Goal: Information Seeking & Learning: Check status

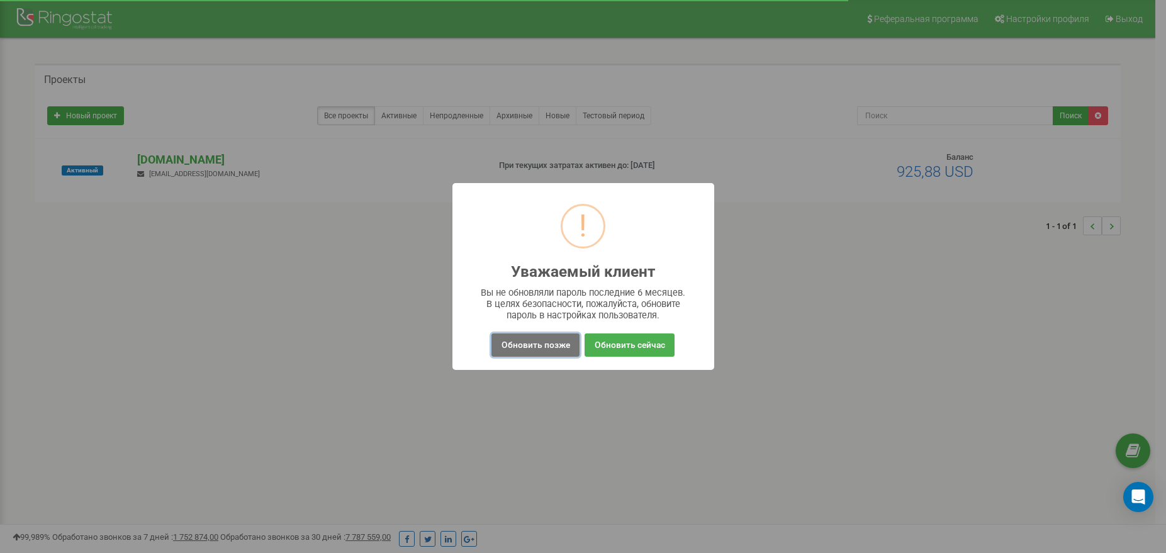
click at [532, 346] on button "Обновить позже" at bounding box center [534, 344] width 87 height 23
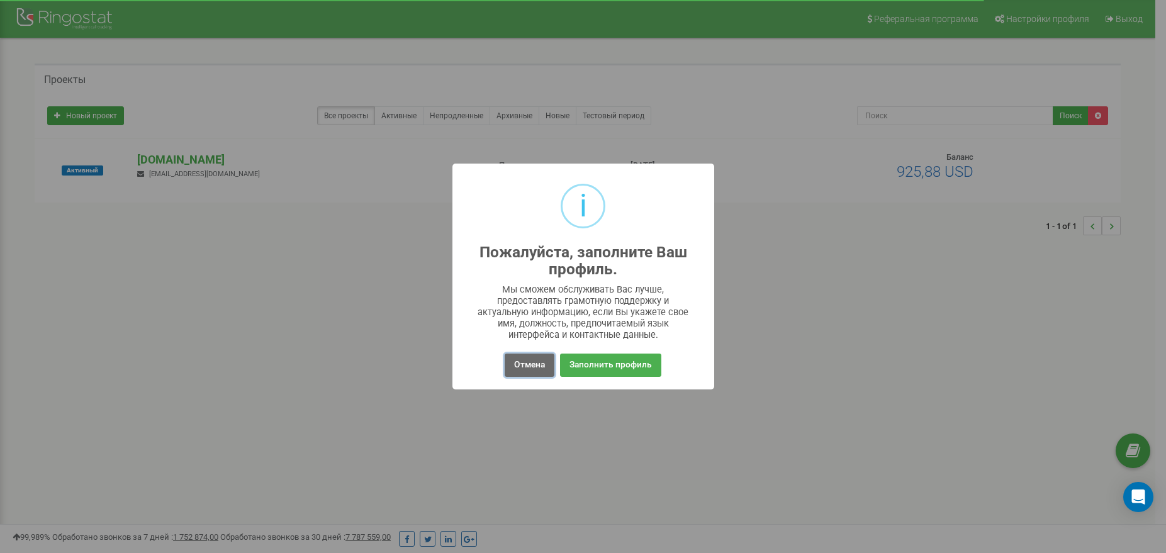
click at [551, 370] on button "Отмена" at bounding box center [529, 364] width 50 height 23
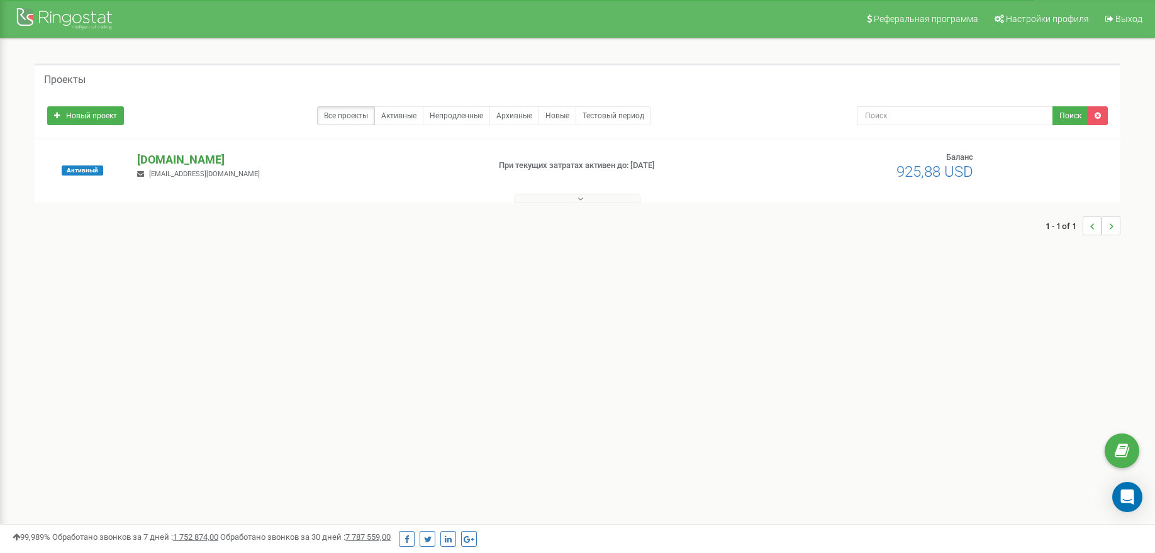
click at [196, 158] on p "[DOMAIN_NAME]" at bounding box center [307, 160] width 341 height 16
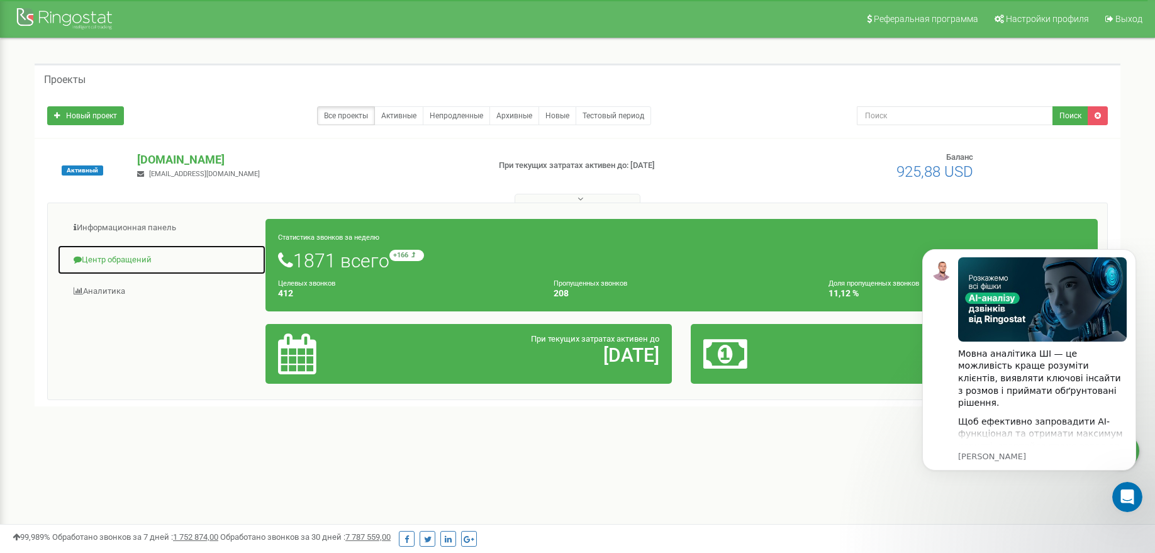
click at [140, 255] on link "Центр обращений" at bounding box center [161, 260] width 209 height 31
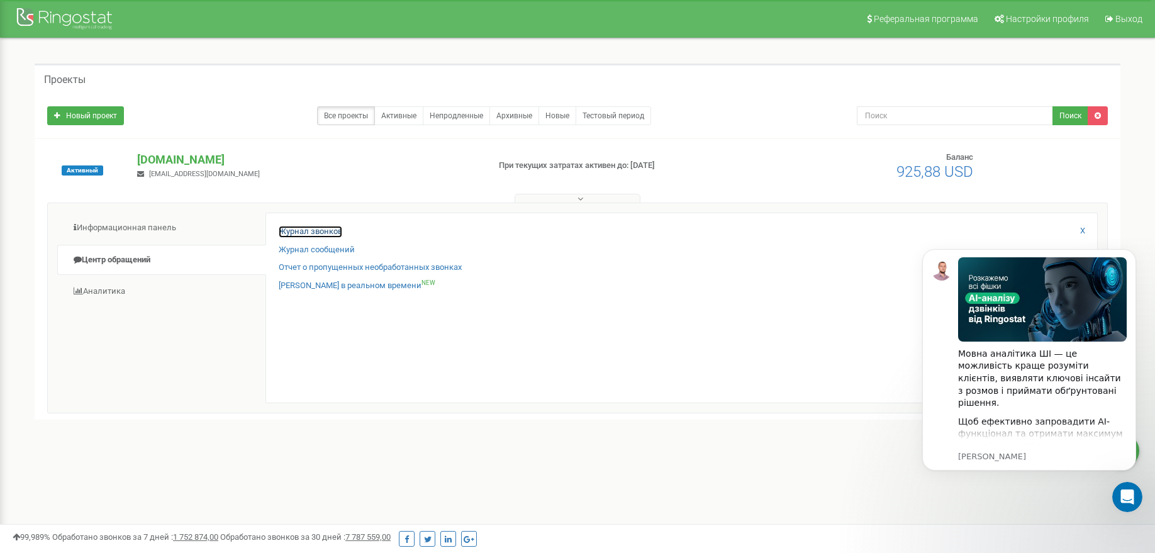
click at [296, 233] on link "Журнал звонков" at bounding box center [311, 232] width 64 height 12
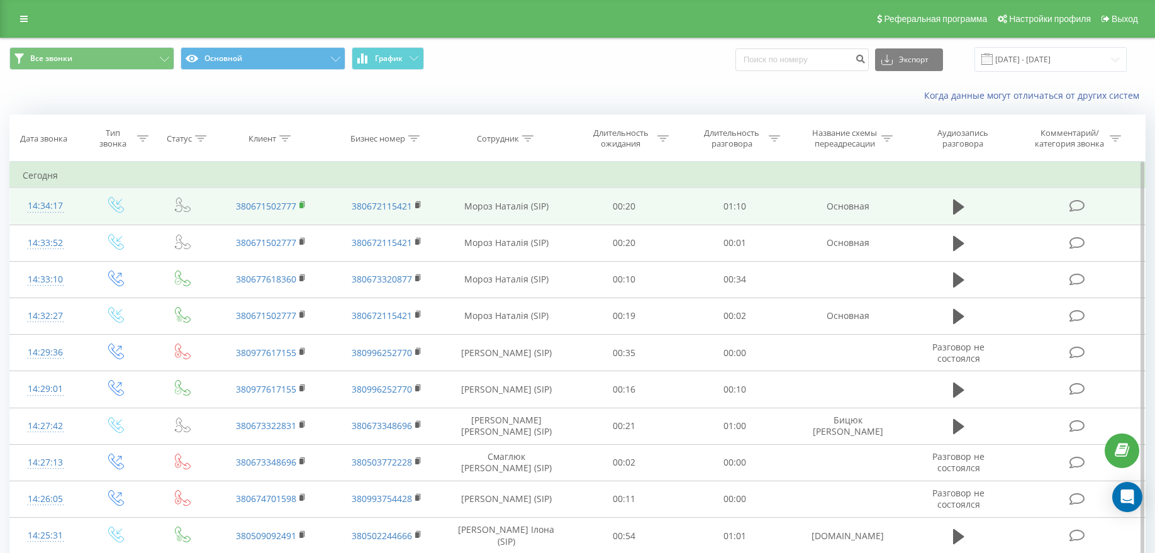
click at [301, 208] on rect at bounding box center [301, 206] width 4 height 6
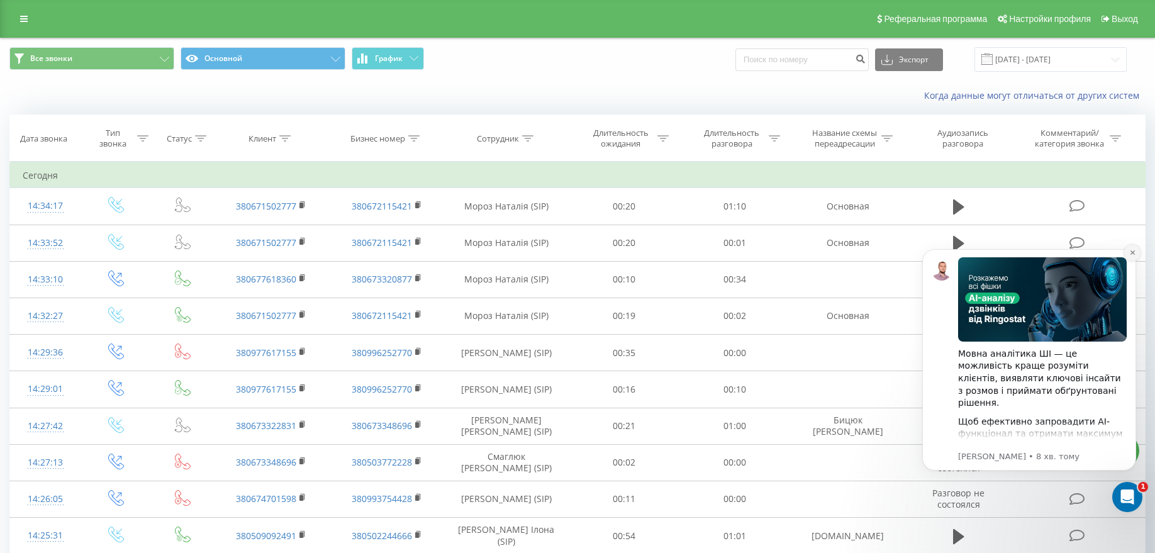
click at [1134, 253] on icon "Dismiss notification" at bounding box center [1132, 252] width 7 height 7
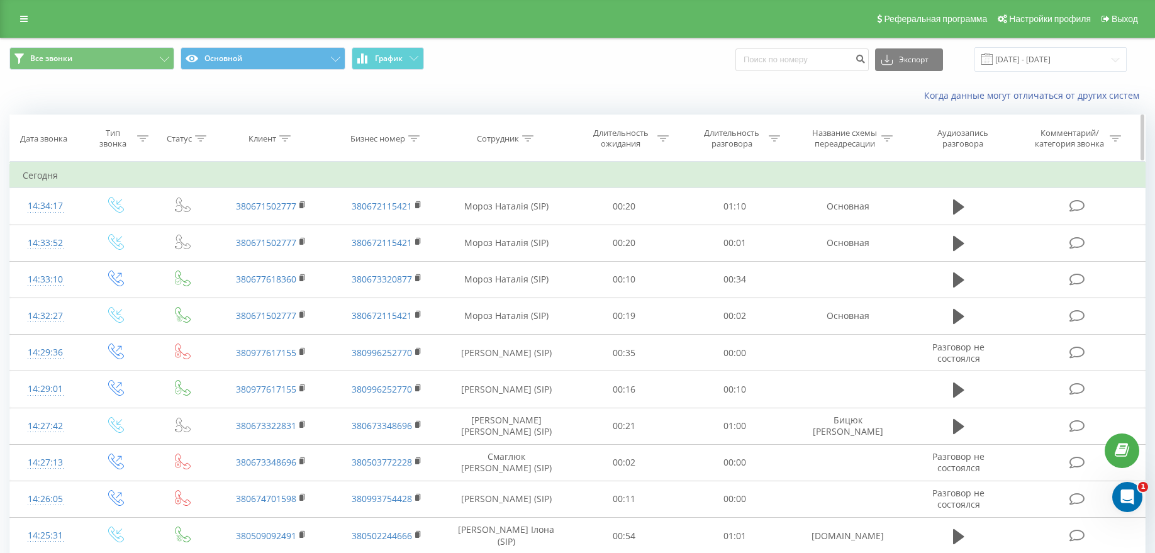
click at [526, 138] on icon at bounding box center [527, 138] width 11 height 6
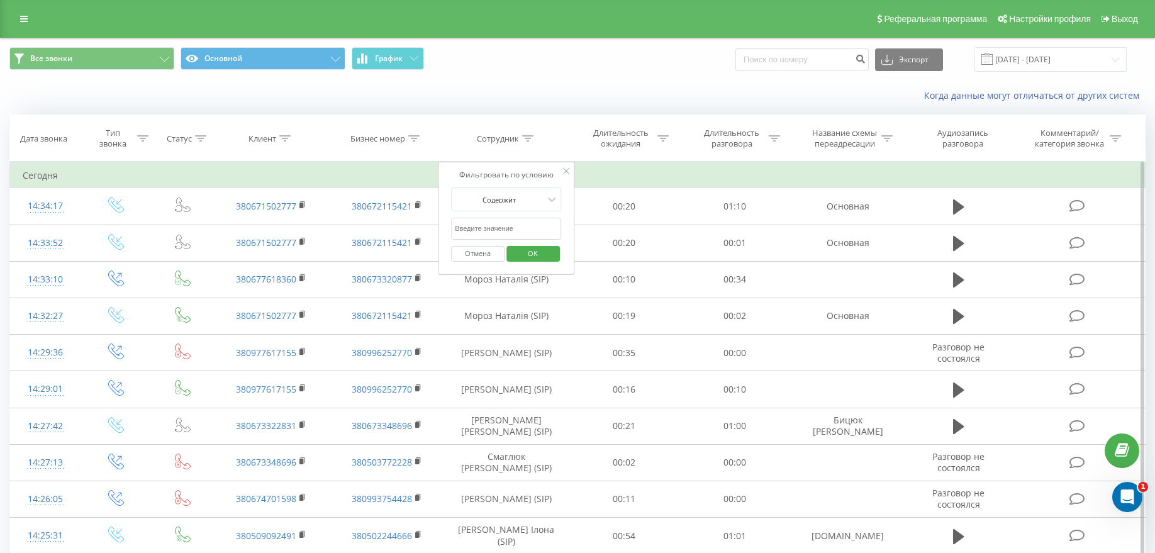
click at [524, 229] on input "text" at bounding box center [506, 229] width 111 height 22
click at [528, 253] on span "OK" at bounding box center [532, 252] width 35 height 19
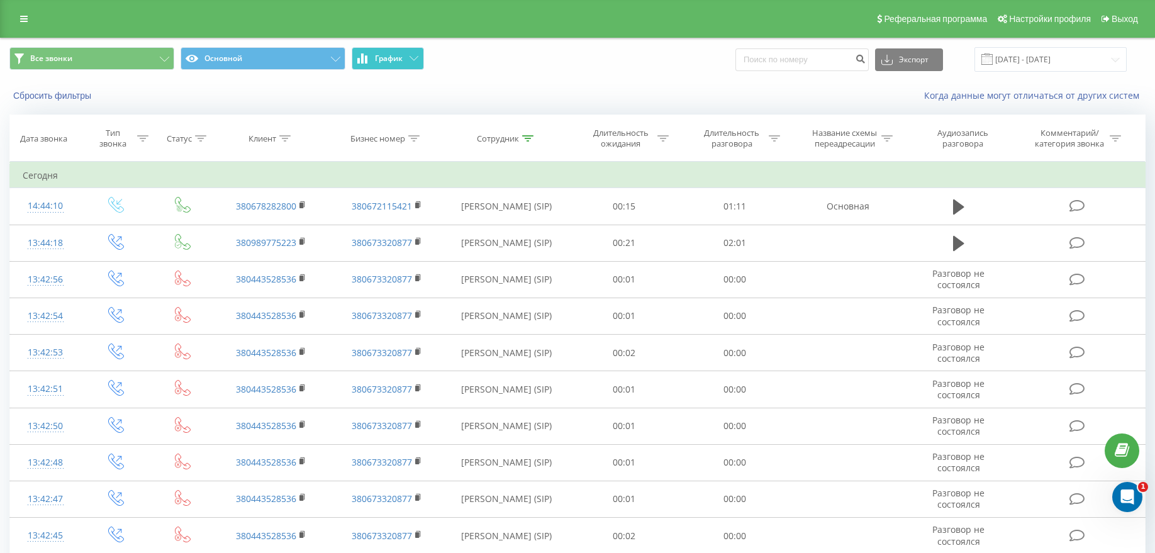
click at [398, 54] on span "График" at bounding box center [389, 58] width 28 height 9
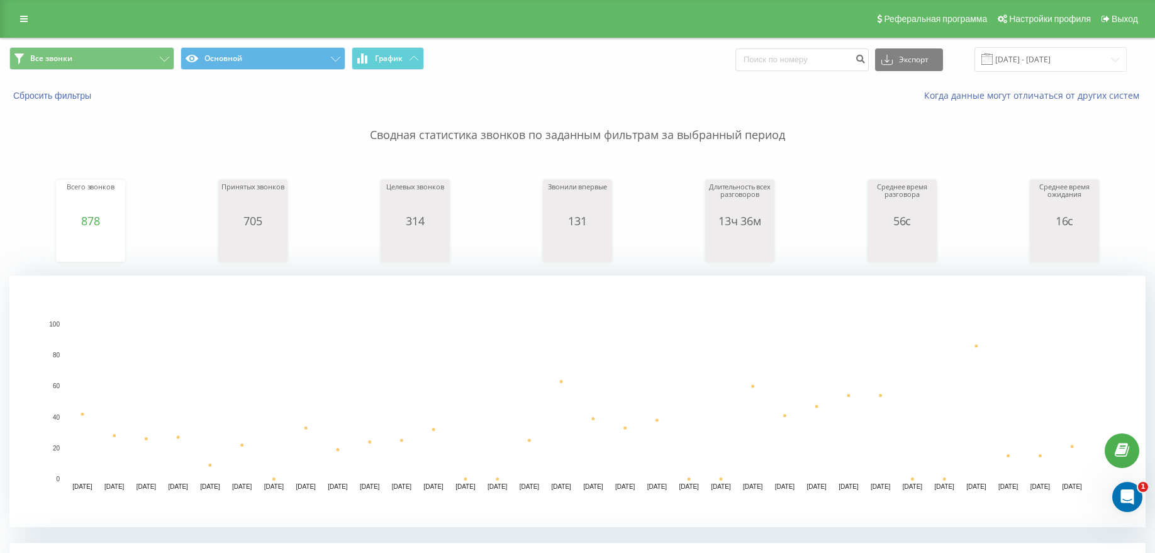
scroll to position [257, 0]
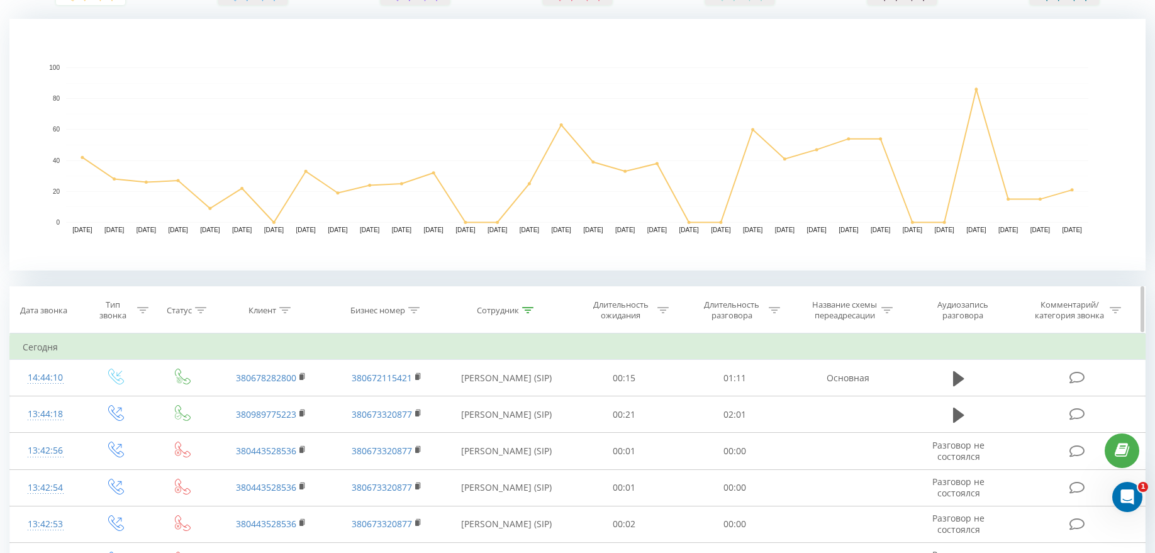
click at [530, 312] on icon at bounding box center [527, 310] width 11 height 6
click at [507, 401] on input "бойко" at bounding box center [506, 400] width 111 height 22
type input "б"
type input "моро"
click button "OK" at bounding box center [532, 426] width 53 height 16
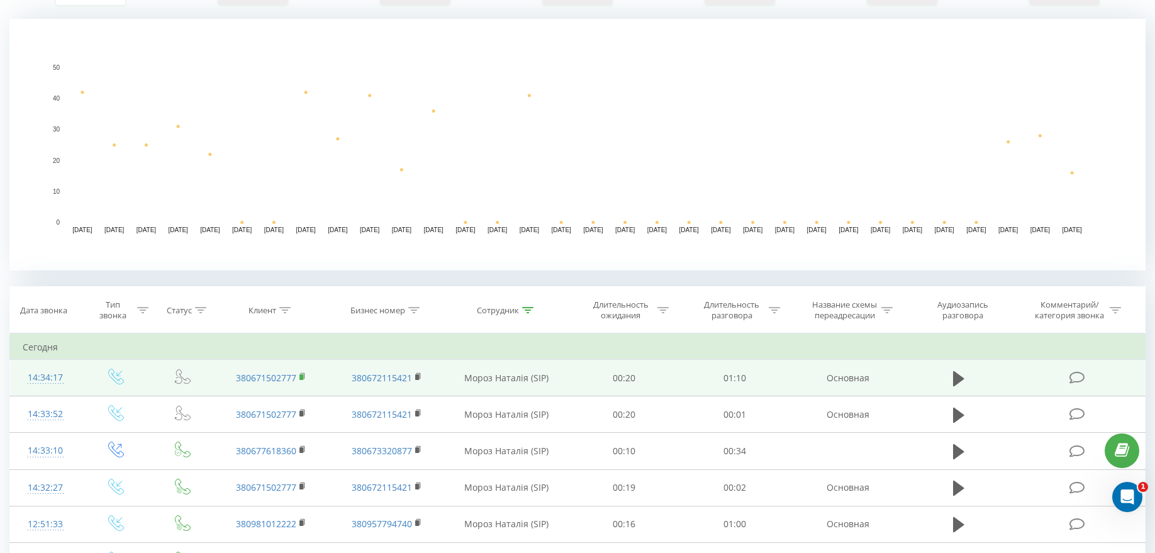
click at [303, 377] on rect at bounding box center [301, 377] width 4 height 6
